Goal: Check status

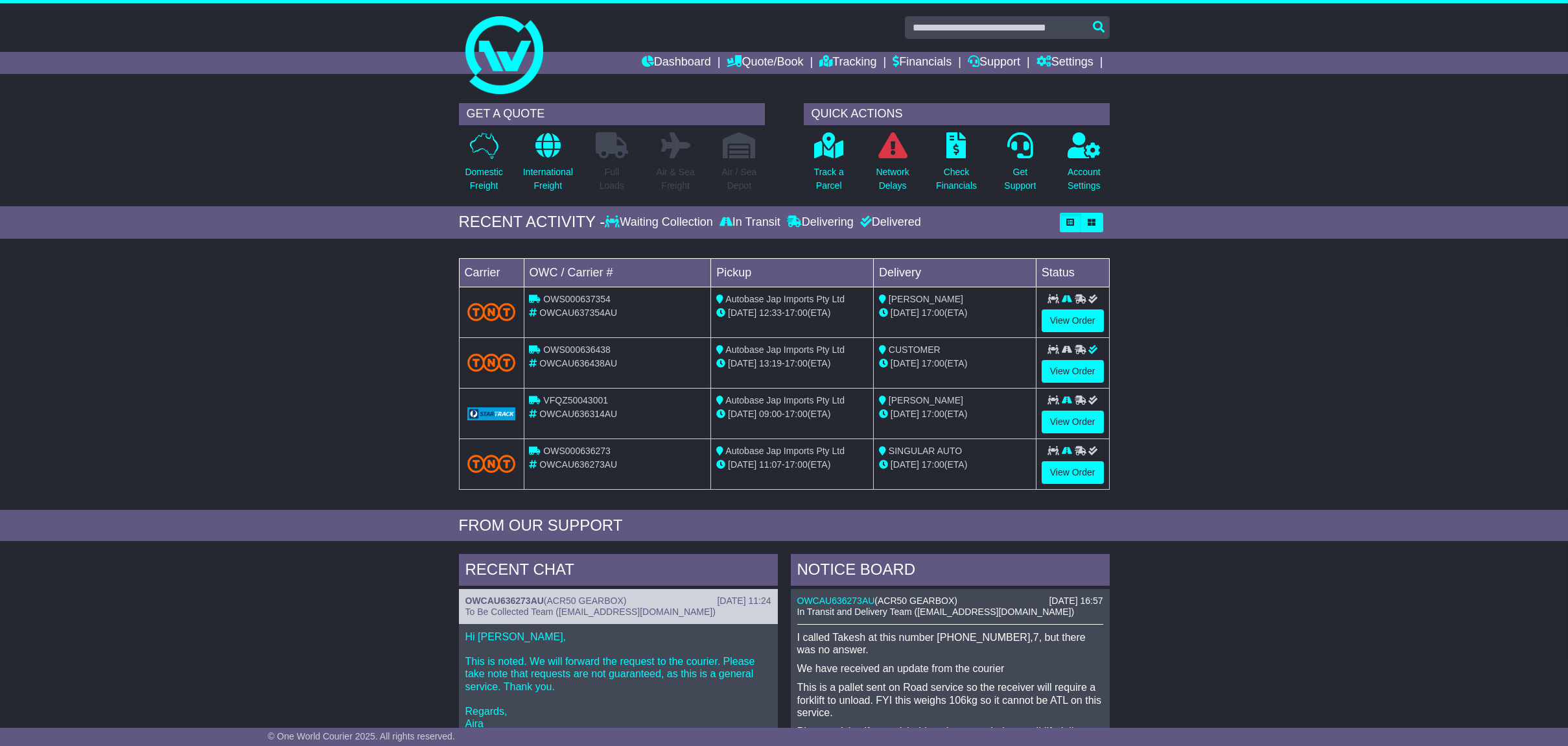
click at [594, 367] on span "OWCAU636438AU" at bounding box center [578, 363] width 78 height 10
copy span "OWCAU636438AU"
click at [588, 307] on span "OWCAU637354AU" at bounding box center [578, 312] width 78 height 10
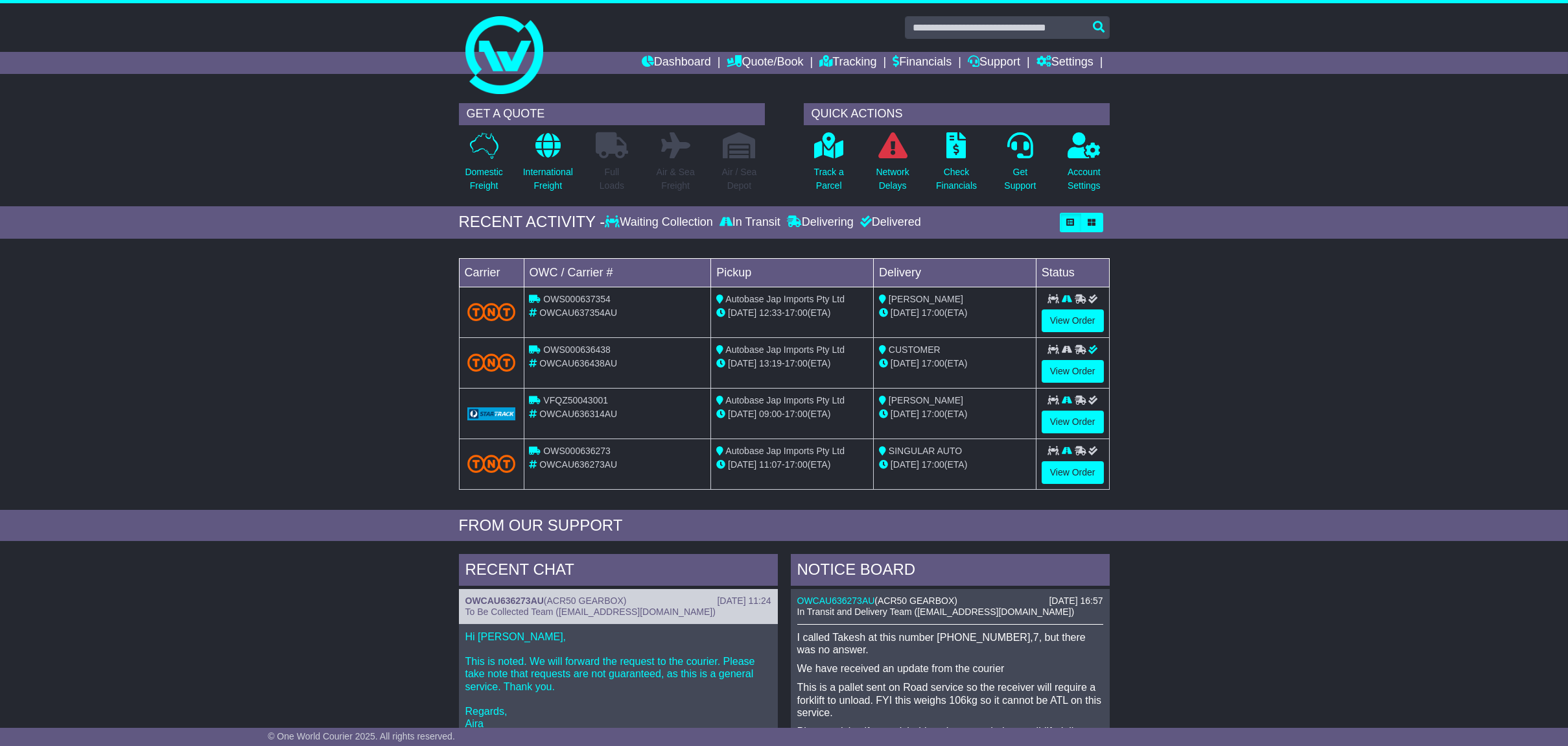
drag, startPoint x: 588, startPoint y: 307, endPoint x: 138, endPoint y: 388, distance: 457.2
click at [138, 388] on div "Loading... No bookings found Carrier OWC / Carrier # Pickup Delivery Status OWS…" at bounding box center [784, 377] width 1568 height 265
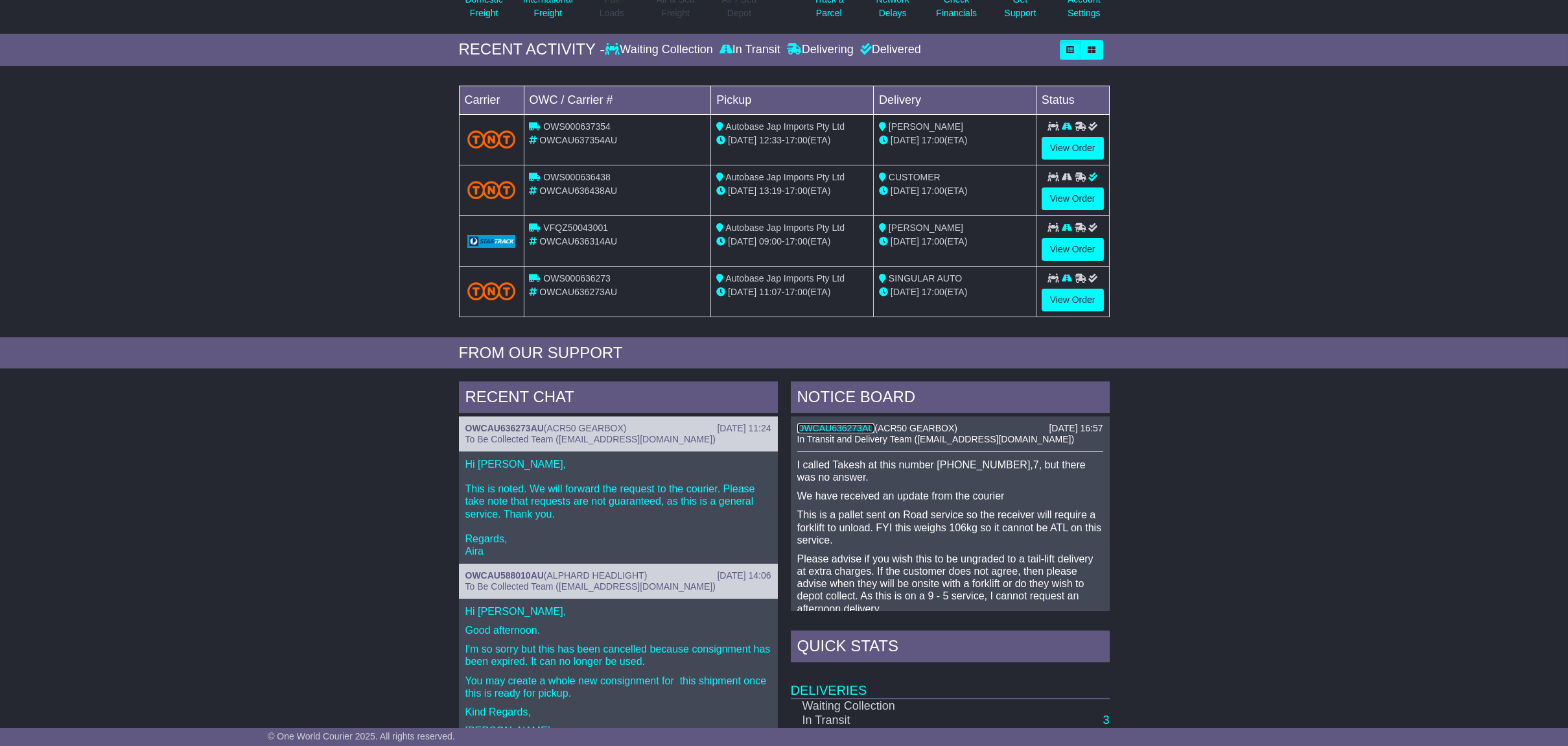
click at [842, 429] on link "OWCAU636273AU" at bounding box center [836, 428] width 78 height 10
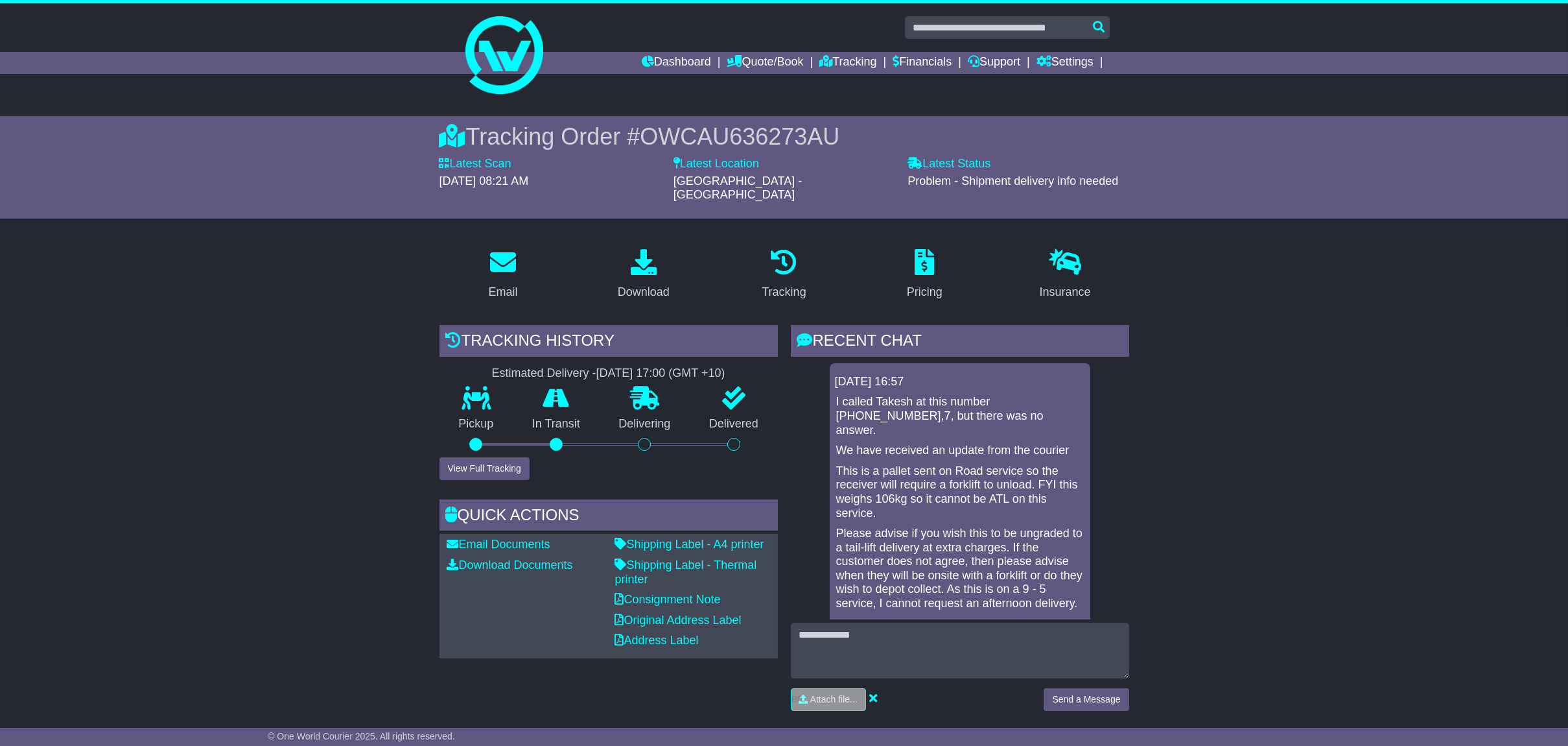
click at [724, 132] on span "OWCAU636273AU" at bounding box center [739, 136] width 199 height 27
copy span "OWCAU636273AU"
